Goal: Navigation & Orientation: Go to known website

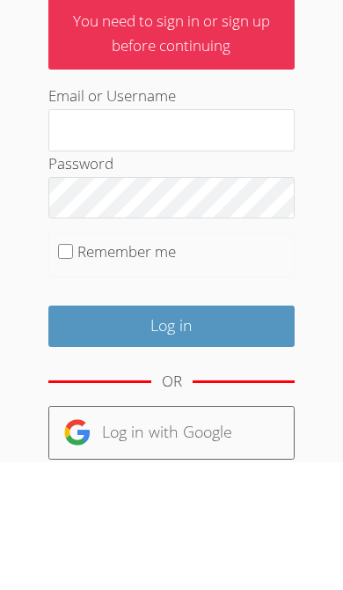
click at [72, 372] on input "Remember me" at bounding box center [65, 379] width 15 height 15
checkbox input "true"
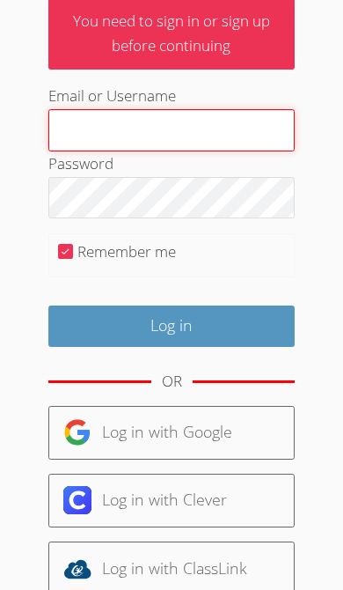
click at [233, 132] on input "Email or Username" at bounding box center [171, 130] width 247 height 42
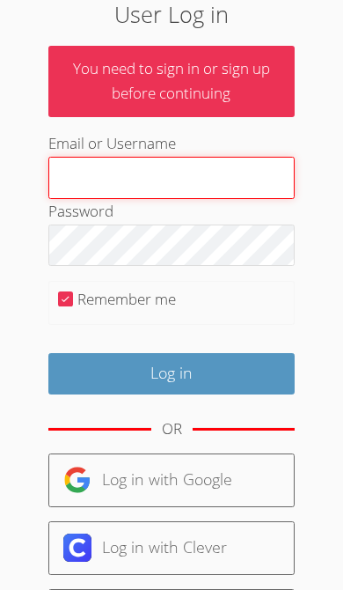
type input "[EMAIL_ADDRESS][DOMAIN_NAME]"
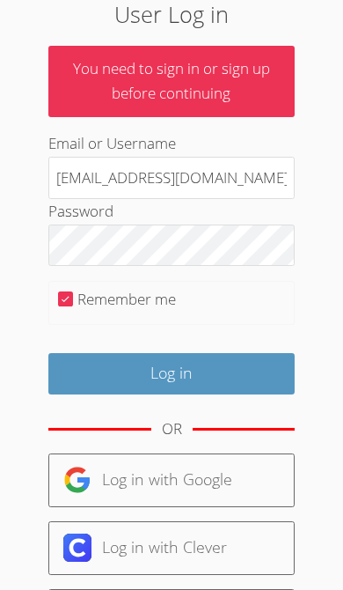
click at [266, 371] on input "Log in" at bounding box center [171, 373] width 247 height 41
